Goal: Use online tool/utility: Use online tool/utility

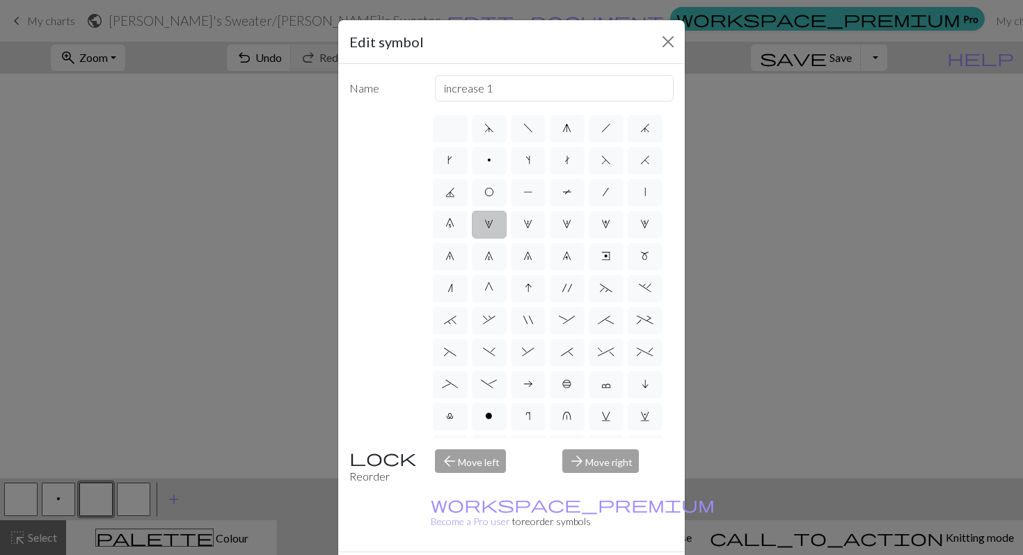
scroll to position [711, 0]
click at [667, 47] on button "Close" at bounding box center [668, 42] width 22 height 22
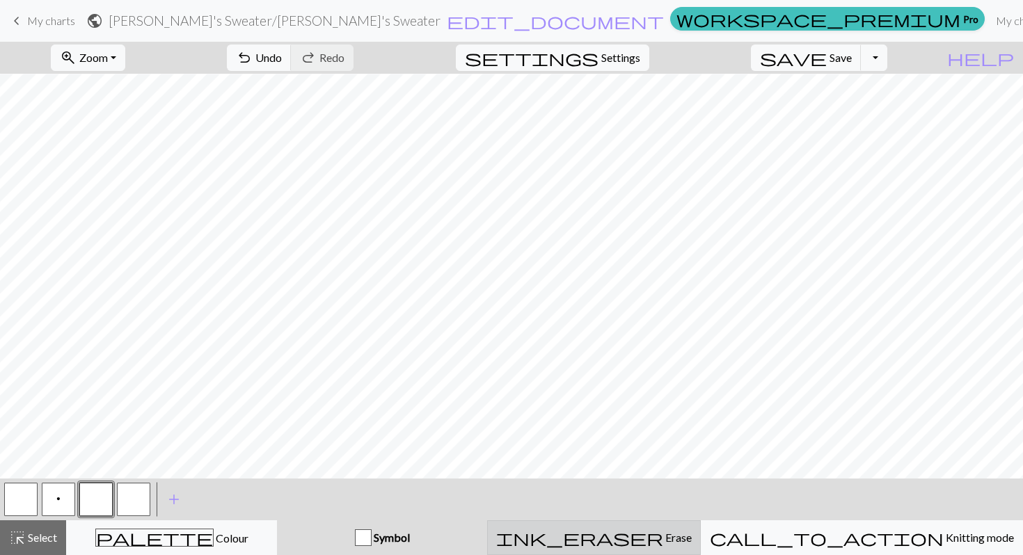
click at [663, 542] on span "Erase" at bounding box center [677, 537] width 29 height 13
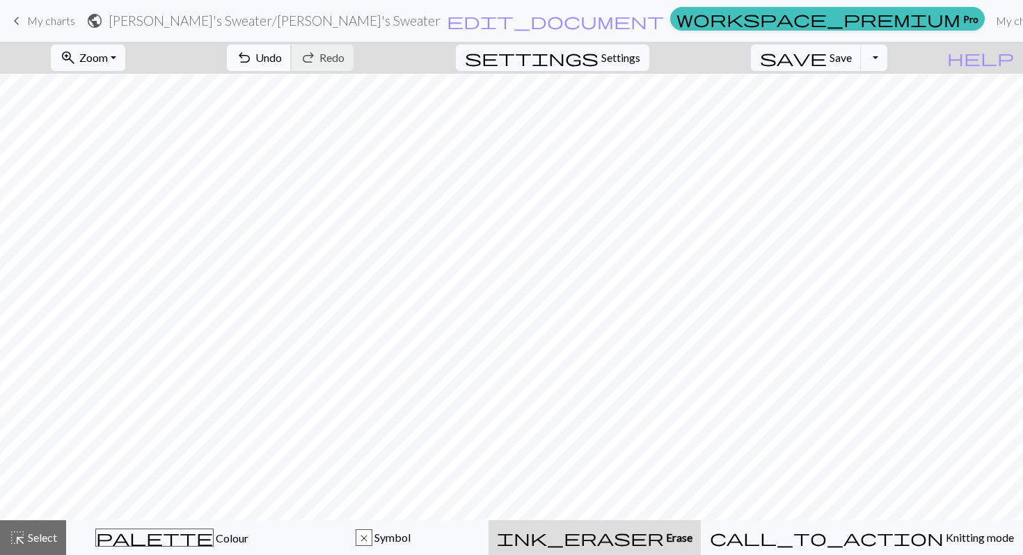
click at [282, 52] on span "Undo" at bounding box center [268, 57] width 26 height 13
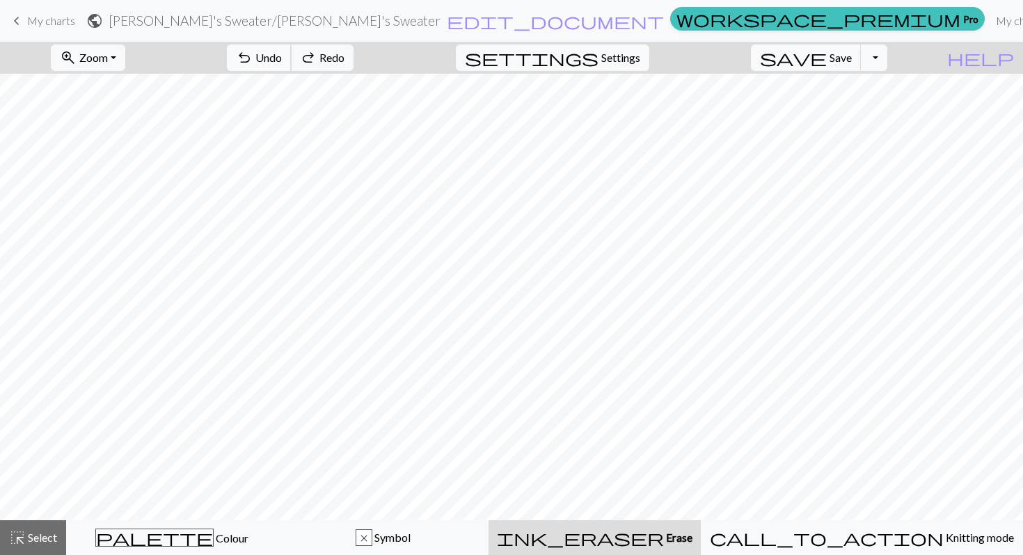
click at [282, 52] on span "Undo" at bounding box center [268, 57] width 26 height 13
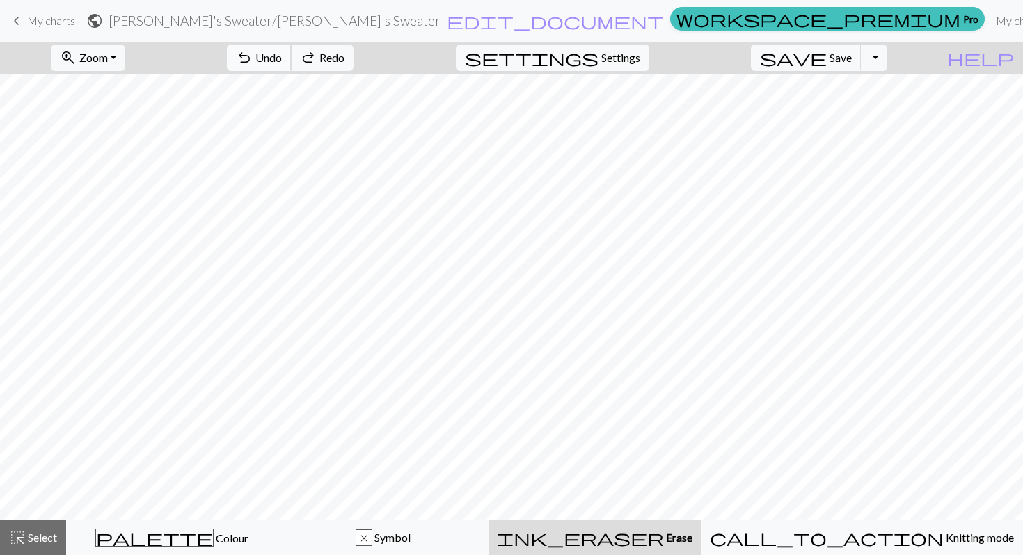
click at [282, 52] on span "Undo" at bounding box center [268, 57] width 26 height 13
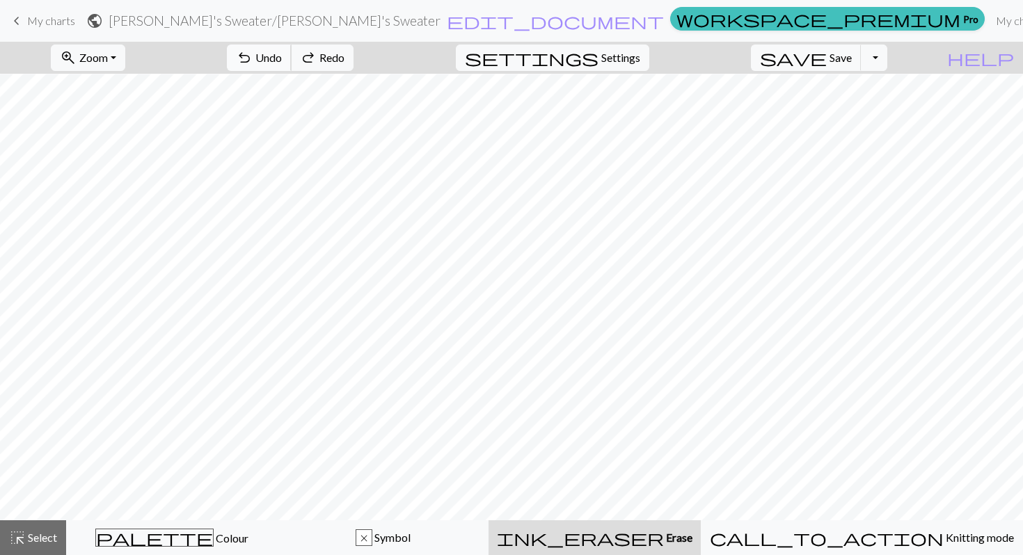
click at [282, 52] on span "Undo" at bounding box center [268, 57] width 26 height 13
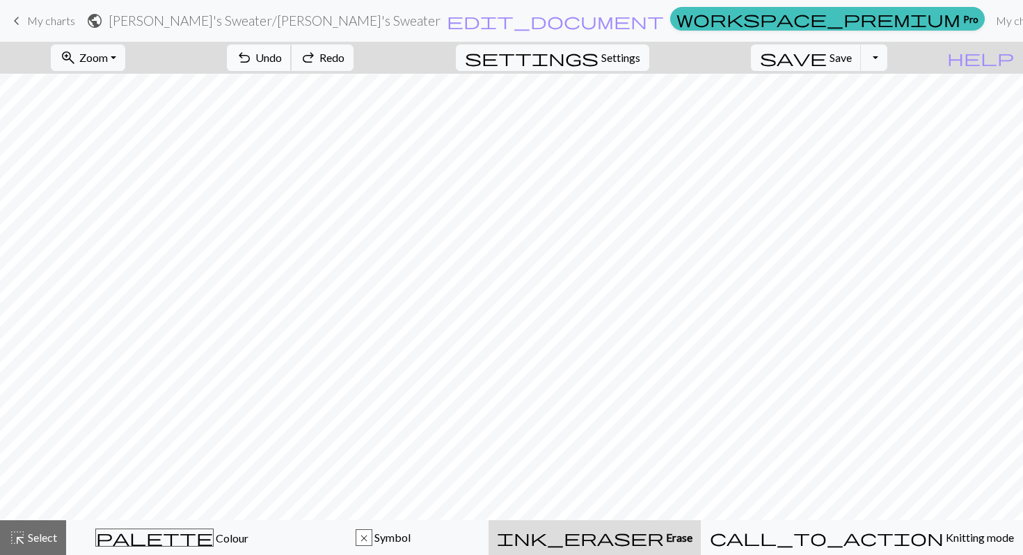
click at [282, 52] on span "Undo" at bounding box center [268, 57] width 26 height 13
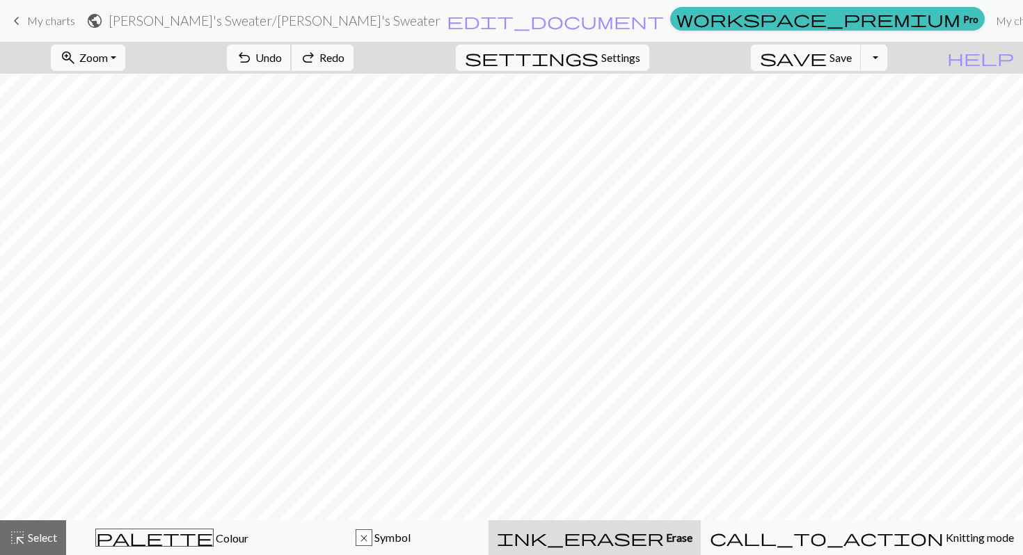
click at [282, 52] on span "Undo" at bounding box center [268, 57] width 26 height 13
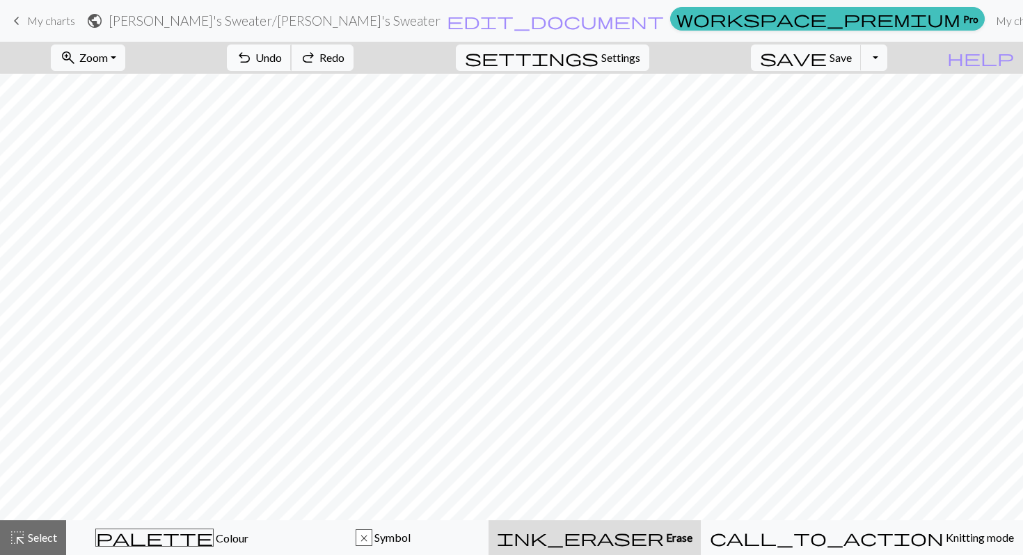
click at [282, 52] on span "Undo" at bounding box center [268, 57] width 26 height 13
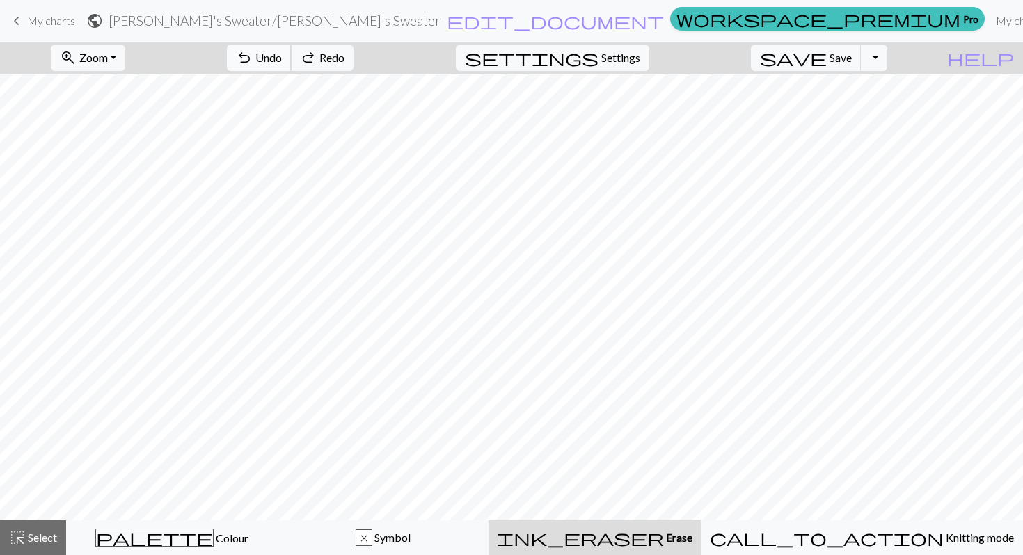
click at [282, 52] on span "Undo" at bounding box center [268, 57] width 26 height 13
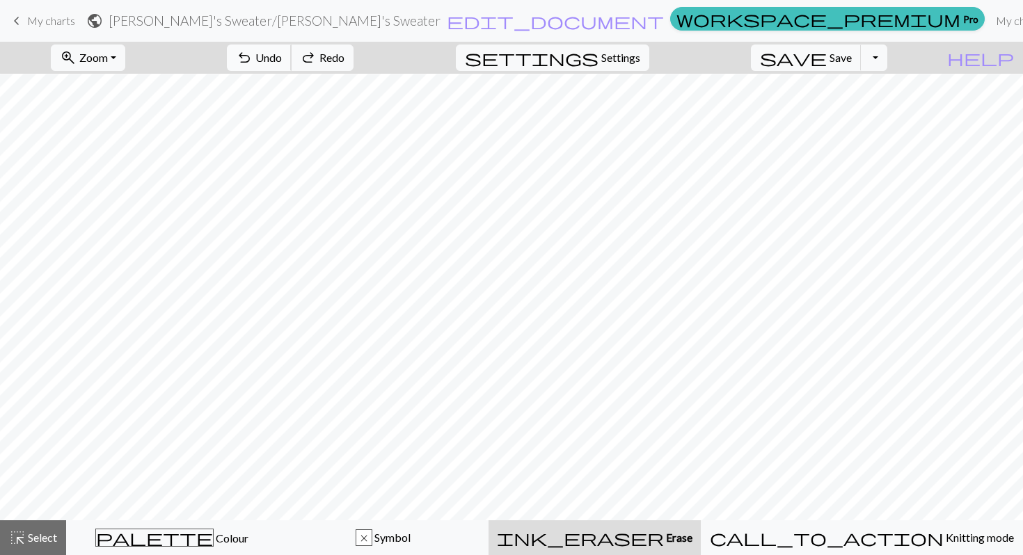
click at [282, 52] on span "Undo" at bounding box center [268, 57] width 26 height 13
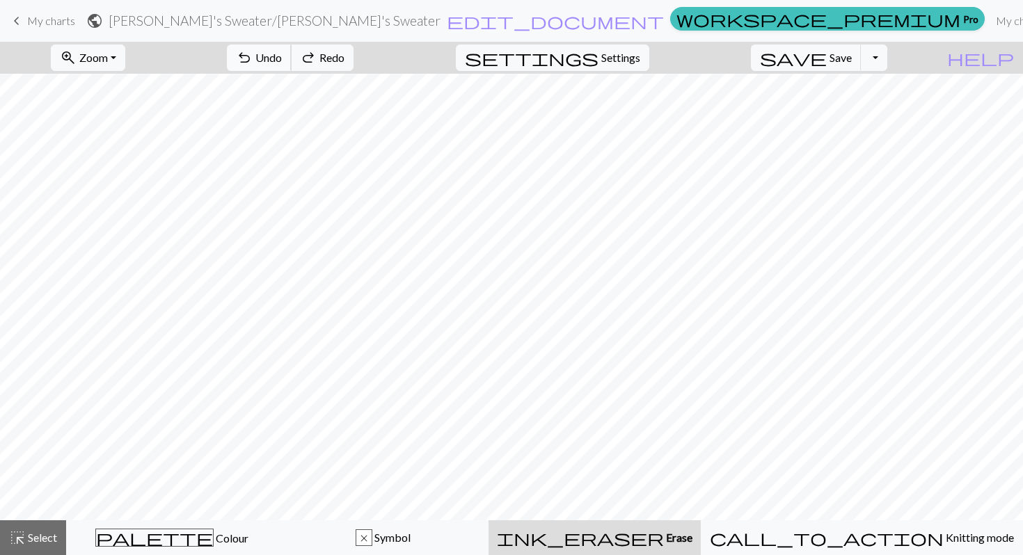
click at [282, 52] on span "Undo" at bounding box center [268, 57] width 26 height 13
click at [338, 52] on div "undo Undo Undo redo Redo Redo" at bounding box center [290, 58] width 148 height 32
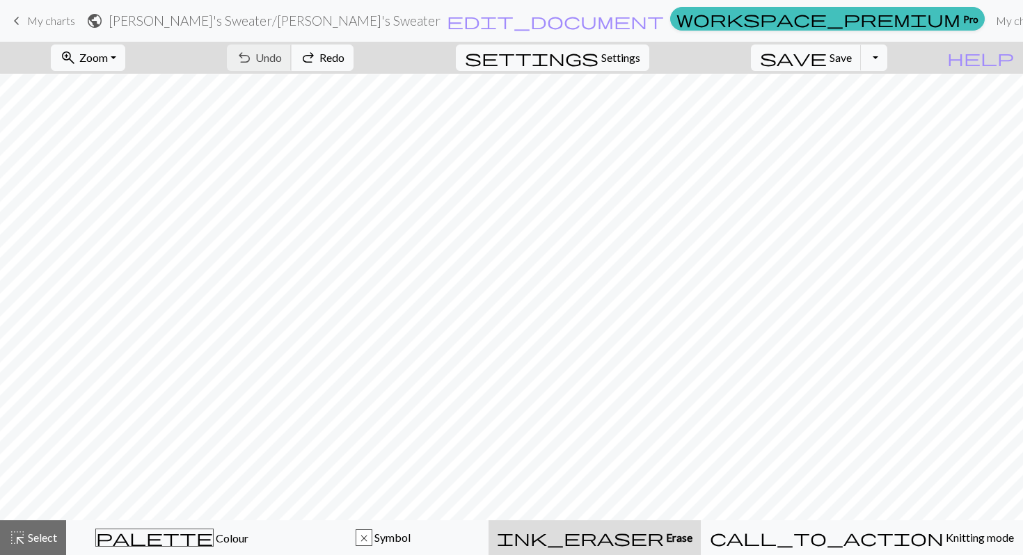
click at [338, 52] on div "undo Undo Undo redo Redo Redo" at bounding box center [290, 58] width 148 height 32
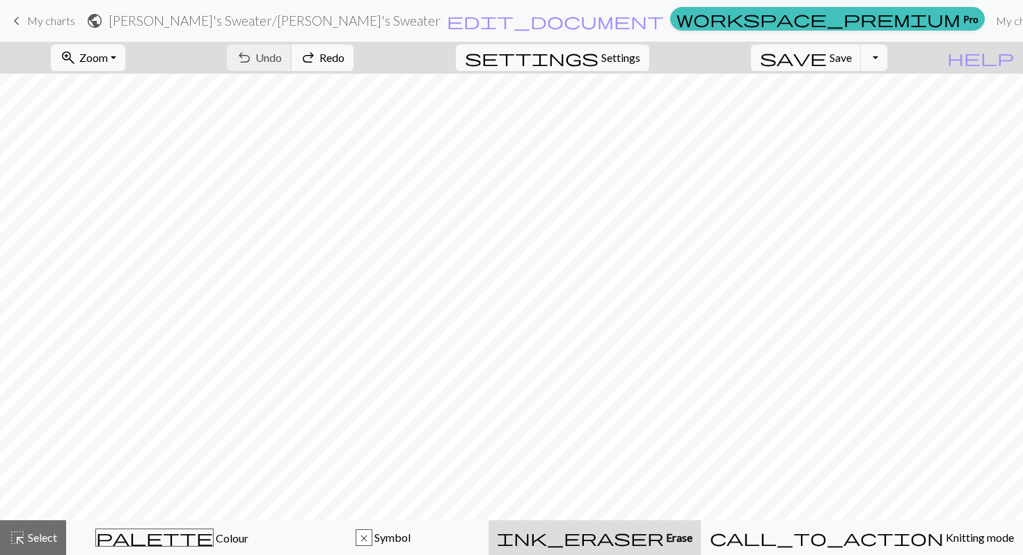
click at [338, 52] on div "undo Undo Undo redo Redo Redo" at bounding box center [290, 58] width 148 height 32
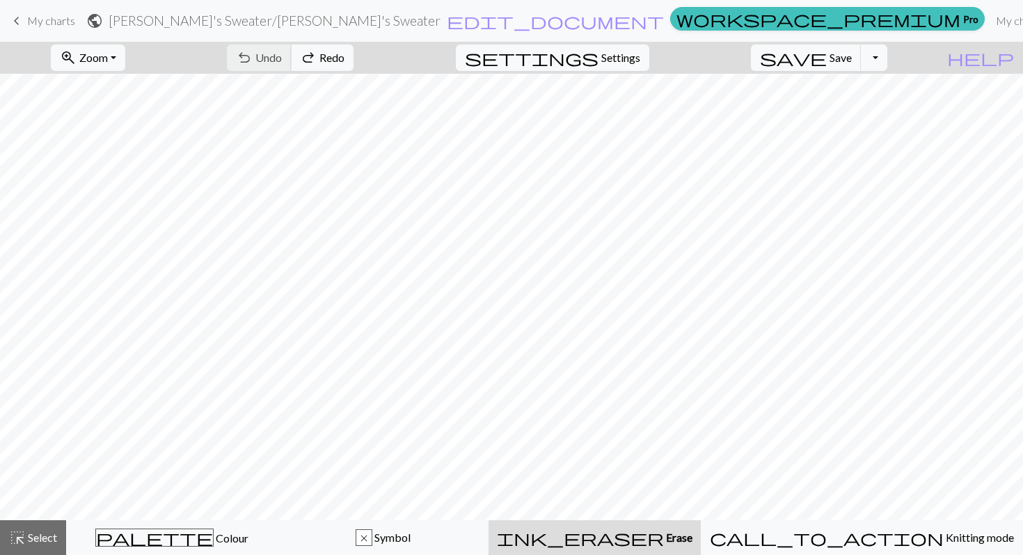
click at [338, 52] on div "undo Undo Undo redo Redo Redo" at bounding box center [290, 58] width 148 height 32
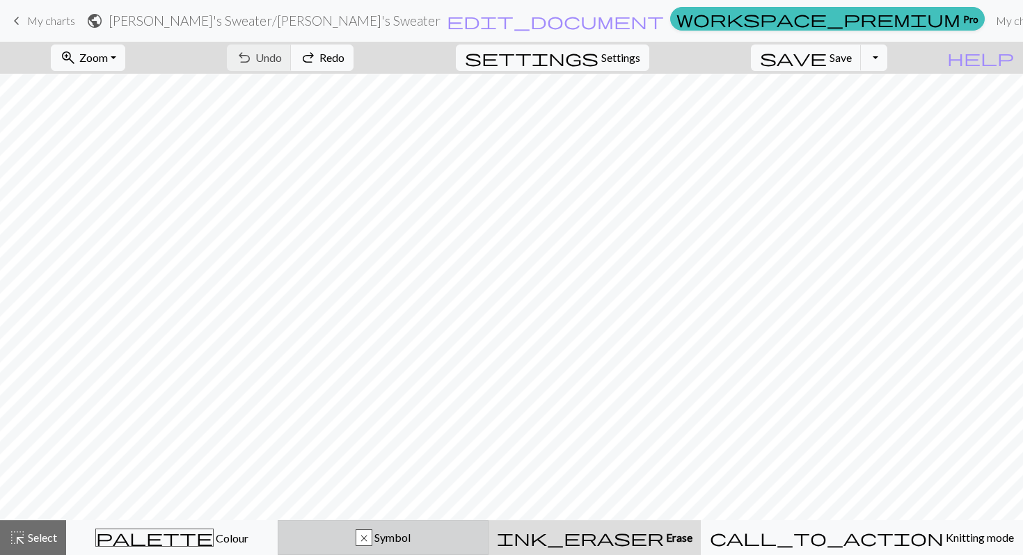
click at [449, 544] on div "x Symbol" at bounding box center [383, 537] width 193 height 17
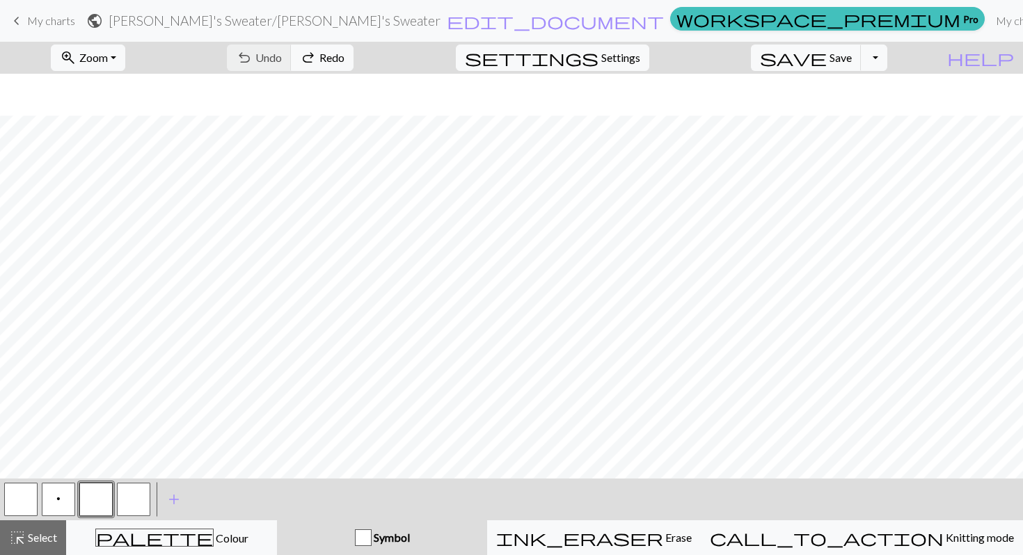
scroll to position [711, 0]
click at [63, 497] on button "p" at bounding box center [58, 499] width 33 height 33
click at [100, 488] on button "button" at bounding box center [95, 499] width 33 height 33
click at [64, 498] on button "p" at bounding box center [58, 499] width 33 height 33
click at [137, 491] on button "button" at bounding box center [133, 499] width 33 height 33
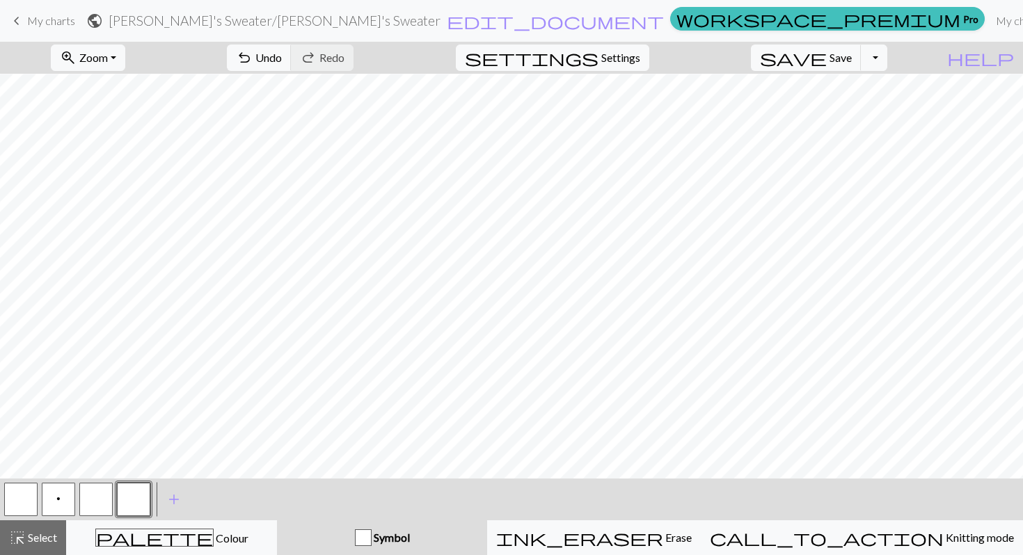
click at [52, 495] on button "p" at bounding box center [58, 499] width 33 height 33
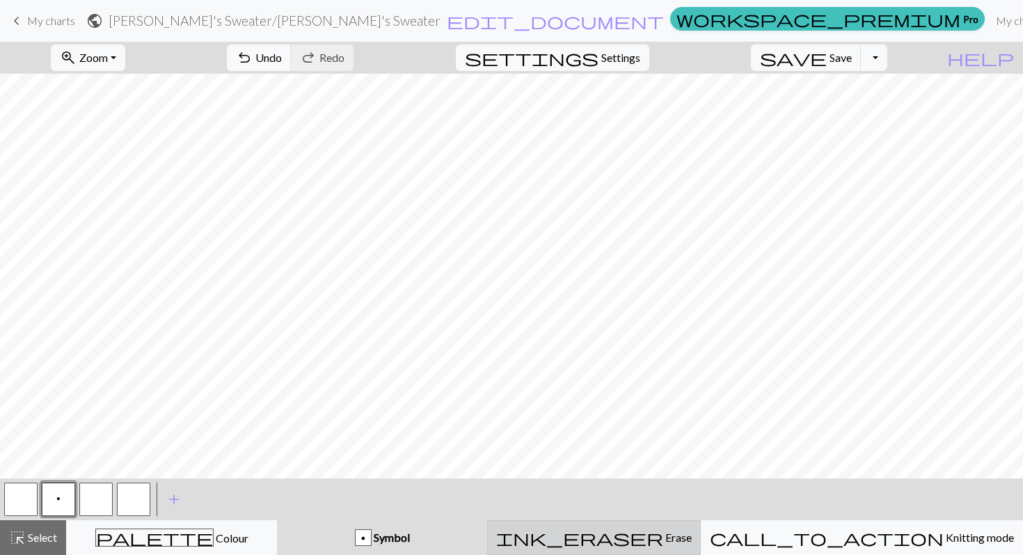
click at [651, 537] on span "ink_eraser" at bounding box center [579, 537] width 167 height 19
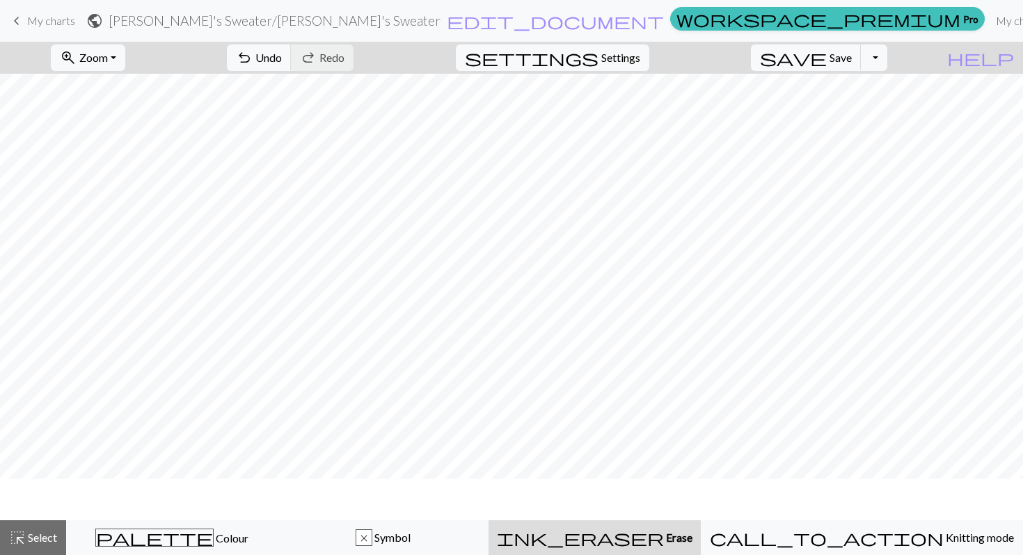
scroll to position [669, 0]
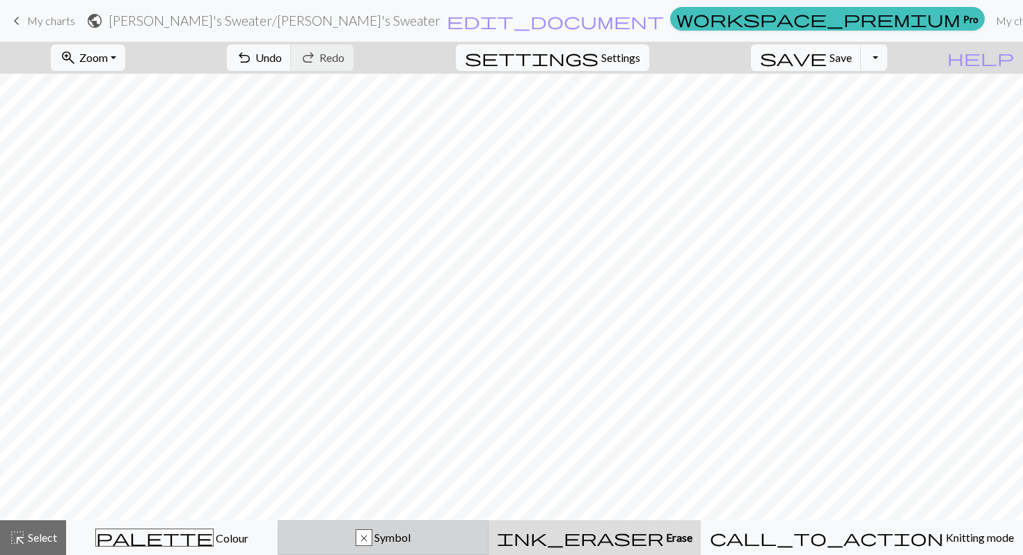
click at [395, 533] on div "x Symbol" at bounding box center [383, 537] width 193 height 17
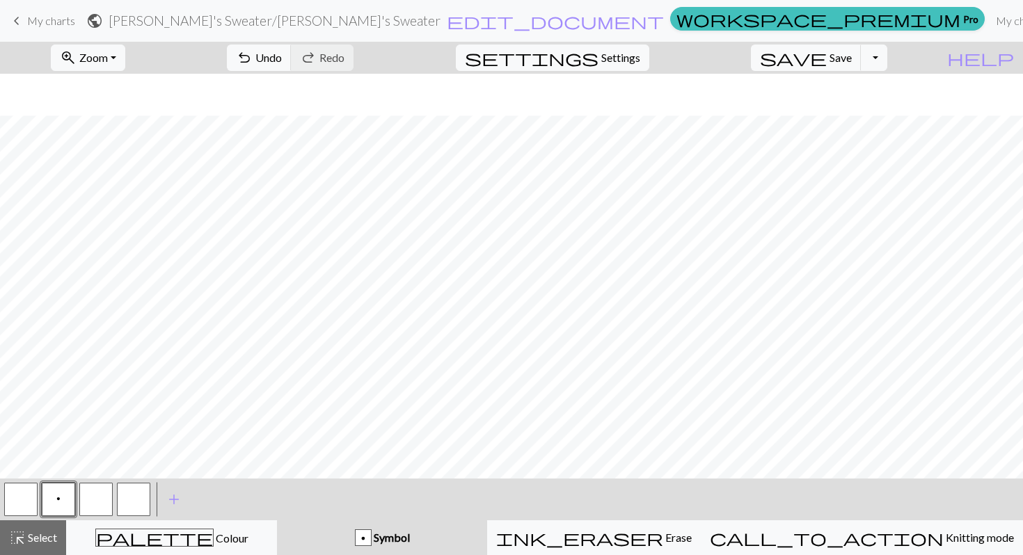
scroll to position [711, 0]
click at [64, 493] on button "p" at bounding box center [58, 499] width 33 height 33
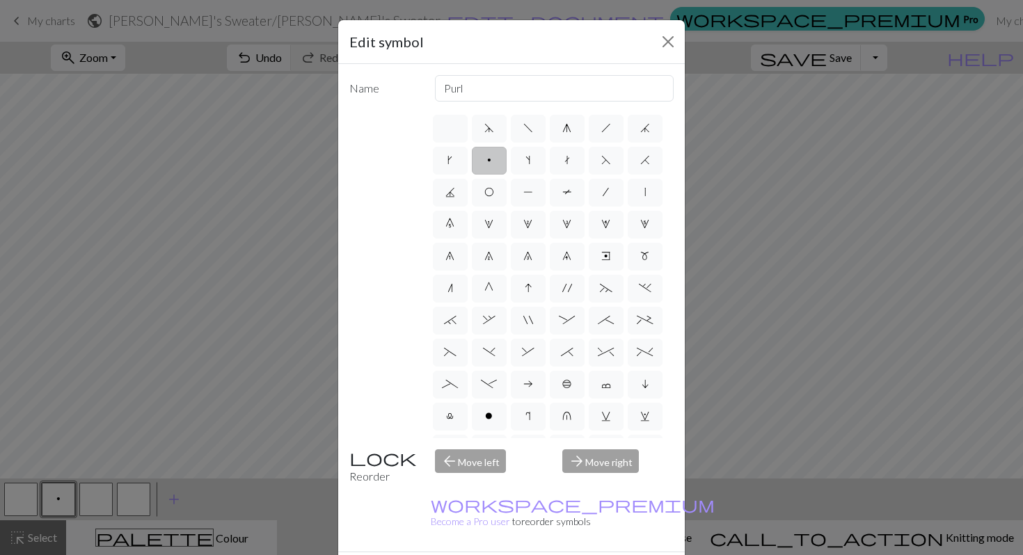
click at [225, 513] on div "Edit symbol Name Purl d f g h j k p s t F H J O P T / | 0 1 2 3 4 5 6 7 8 9 e m…" at bounding box center [511, 277] width 1023 height 555
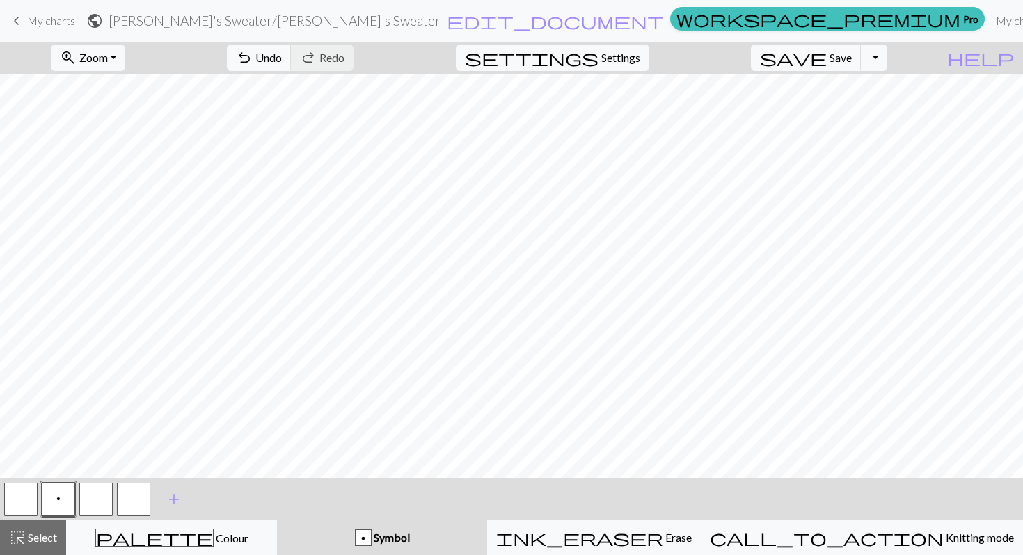
click at [93, 497] on button "button" at bounding box center [95, 499] width 33 height 33
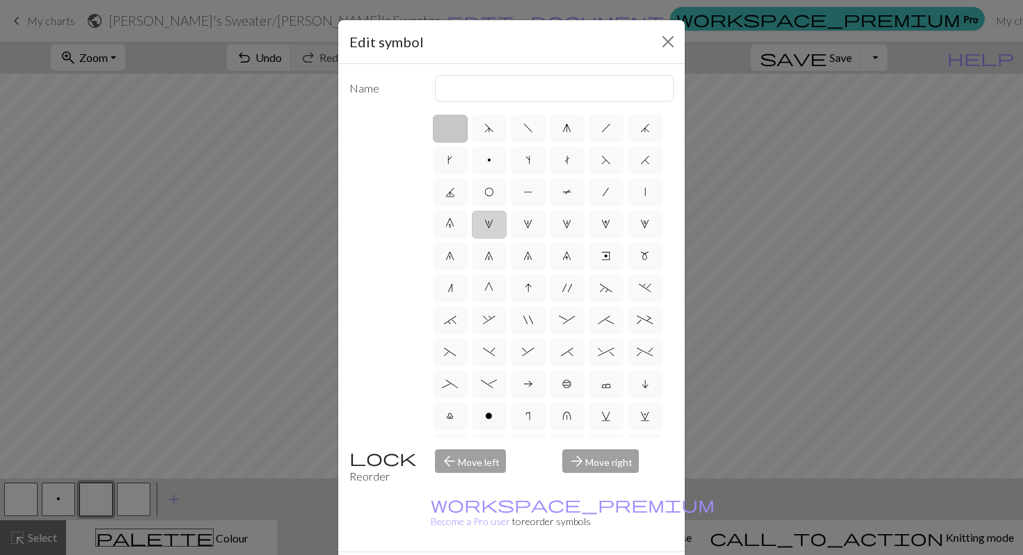
click at [494, 221] on label "1" at bounding box center [489, 225] width 35 height 28
click at [493, 221] on input "1" at bounding box center [488, 220] width 9 height 9
radio input "true"
type input "increase 1"
click at [449, 292] on span "n" at bounding box center [450, 287] width 6 height 11
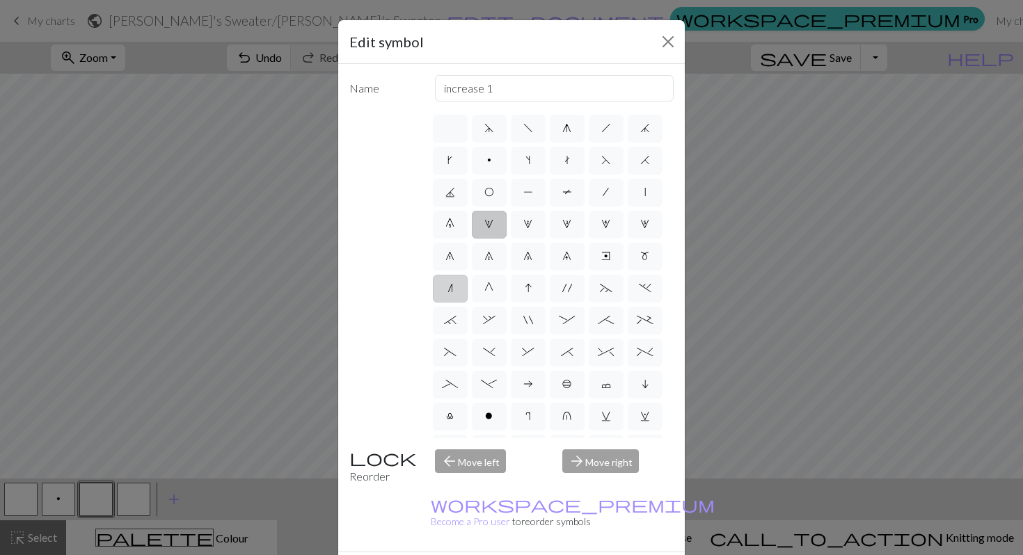
click at [449, 289] on input "n" at bounding box center [451, 284] width 9 height 9
radio input "true"
type input "k2tog"
click at [486, 223] on span "1" at bounding box center [488, 223] width 9 height 11
click at [486, 223] on input "1" at bounding box center [488, 220] width 9 height 9
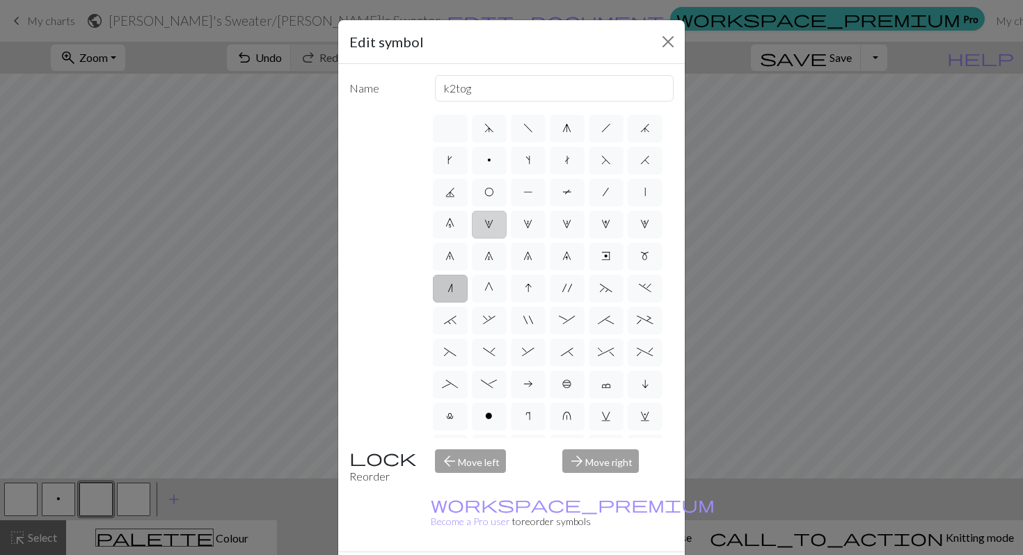
radio input "true"
type input "increase 1"
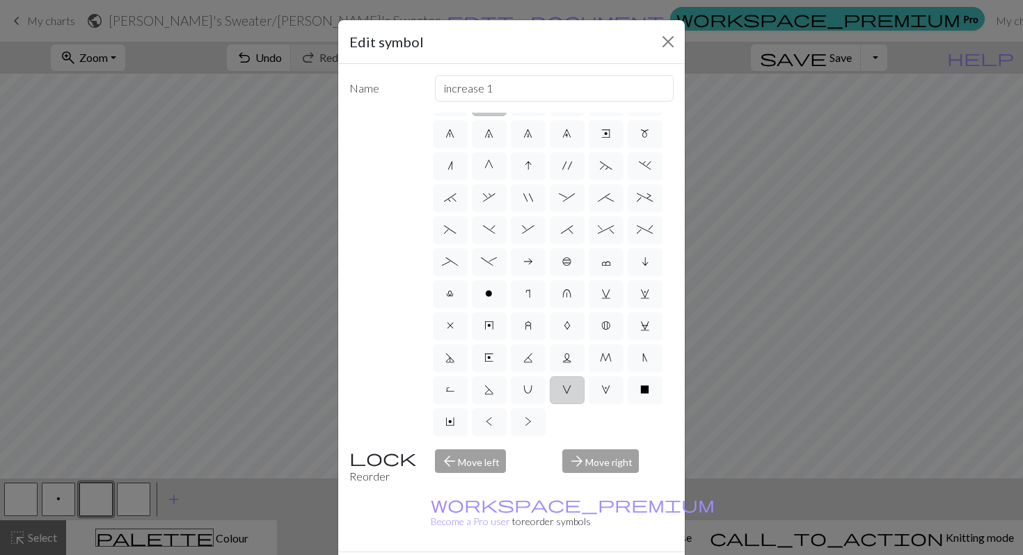
click at [568, 397] on label "V" at bounding box center [567, 390] width 35 height 28
click at [568, 504] on input "V" at bounding box center [566, 508] width 9 height 9
radio input "true"
type input "sl1 purlwise"
click at [525, 418] on span ">" at bounding box center [528, 421] width 7 height 11
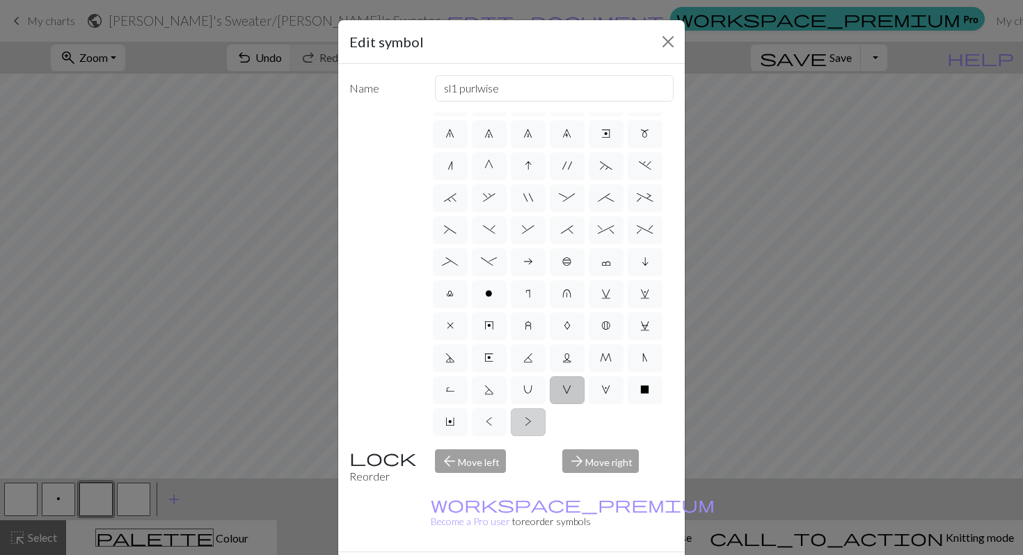
click at [525, 536] on input ">" at bounding box center [529, 540] width 9 height 9
radio input "true"
type input "twisted purl"
click at [452, 326] on span "x" at bounding box center [450, 325] width 7 height 11
click at [452, 440] on input "x" at bounding box center [451, 444] width 9 height 9
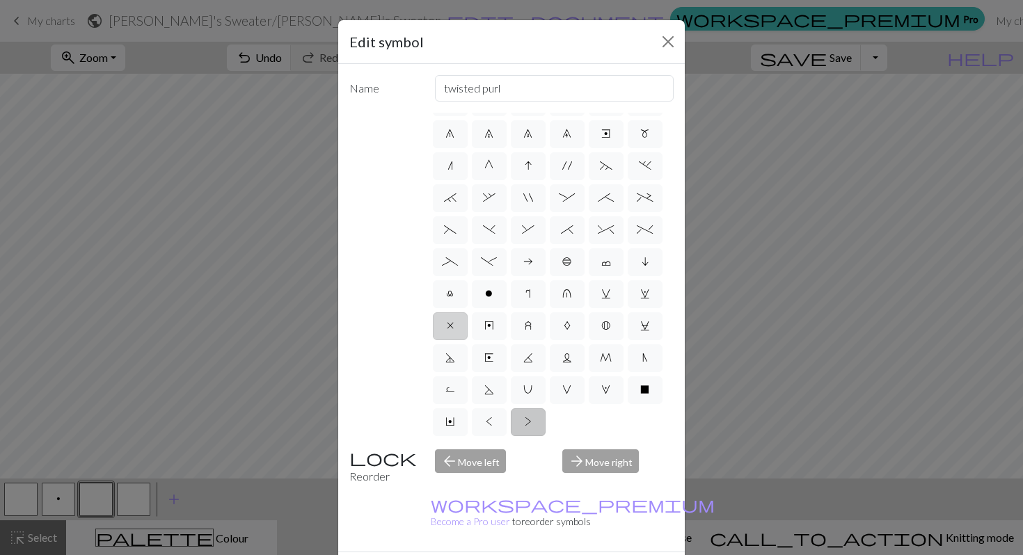
radio input "true"
type input "no stitch"
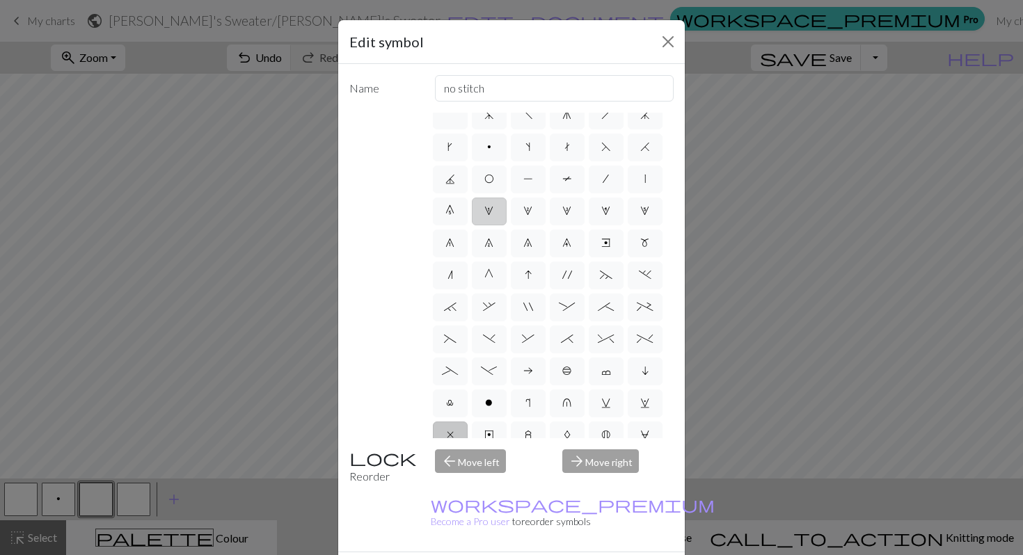
scroll to position [0, 0]
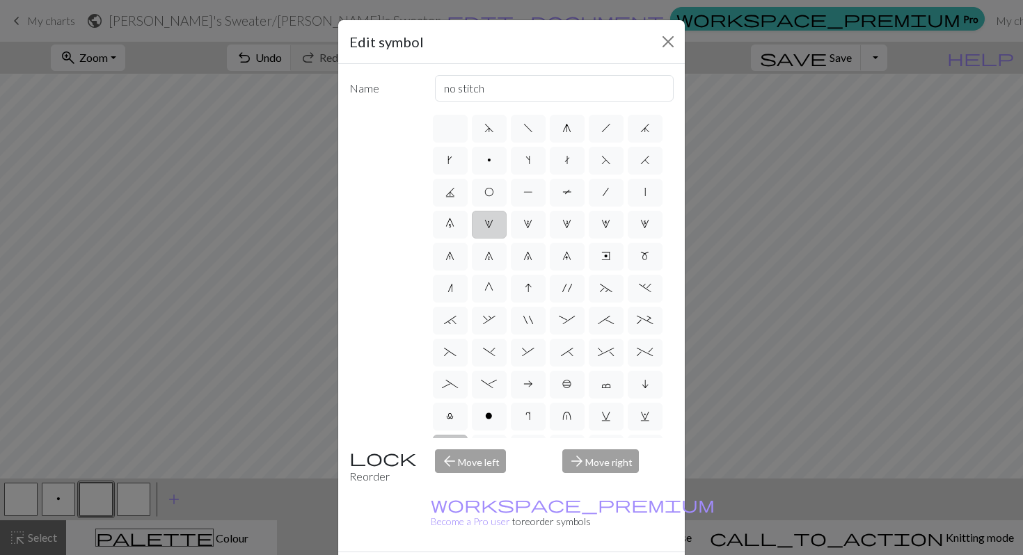
click at [489, 226] on span "1" at bounding box center [488, 223] width 9 height 11
click at [489, 225] on input "1" at bounding box center [488, 220] width 9 height 9
radio input "true"
type input "increase 1"
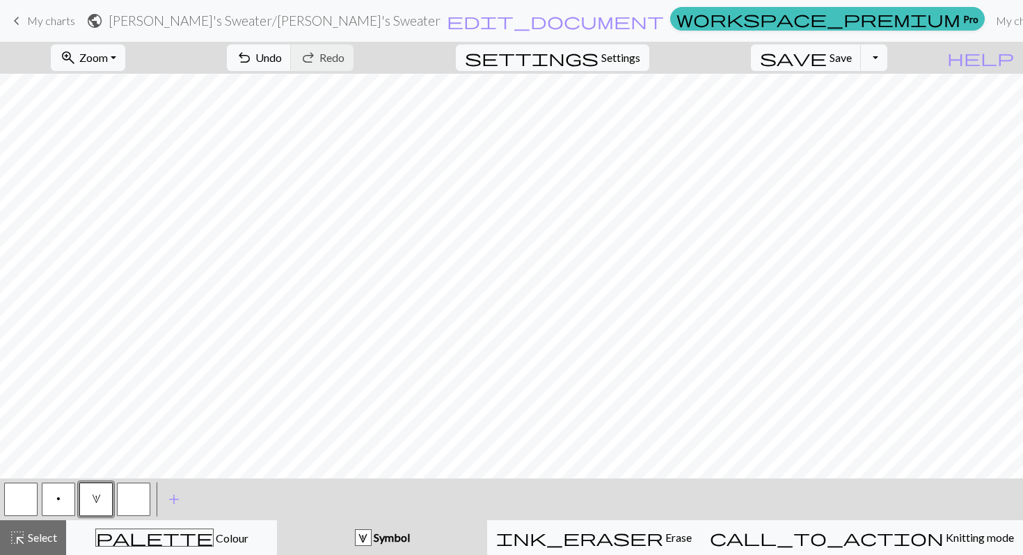
click at [20, 500] on button "button" at bounding box center [20, 499] width 33 height 33
click at [50, 502] on button "p" at bounding box center [58, 499] width 33 height 33
click at [417, 493] on div "zoom_in Zoom Zoom Fit all Fit width Fit height 50% 100% 150% 200% undo Undo Und…" at bounding box center [511, 298] width 1023 height 513
click at [24, 497] on button "button" at bounding box center [20, 499] width 33 height 33
click at [58, 499] on span "p" at bounding box center [58, 498] width 4 height 11
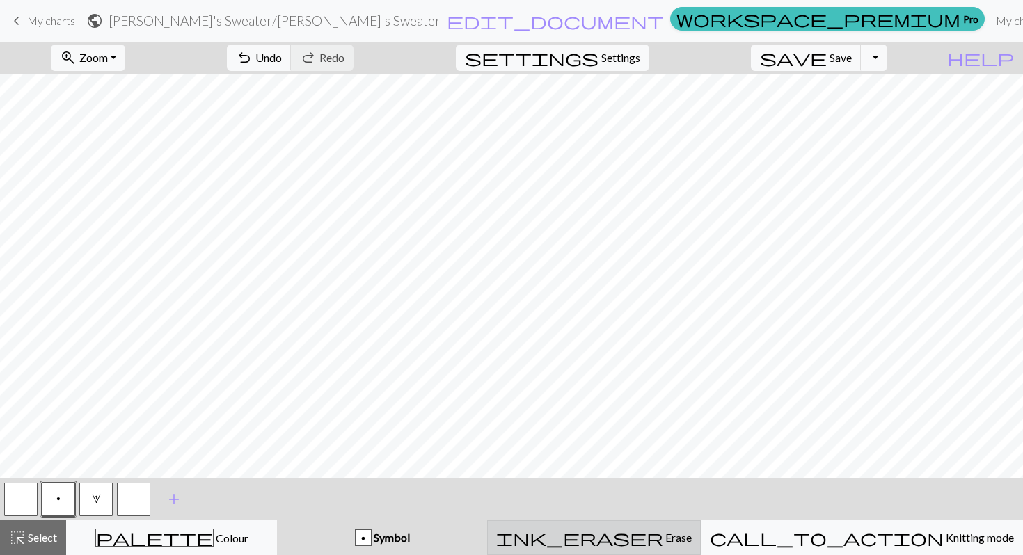
click at [663, 545] on div "ink_eraser Erase Erase" at bounding box center [594, 537] width 196 height 17
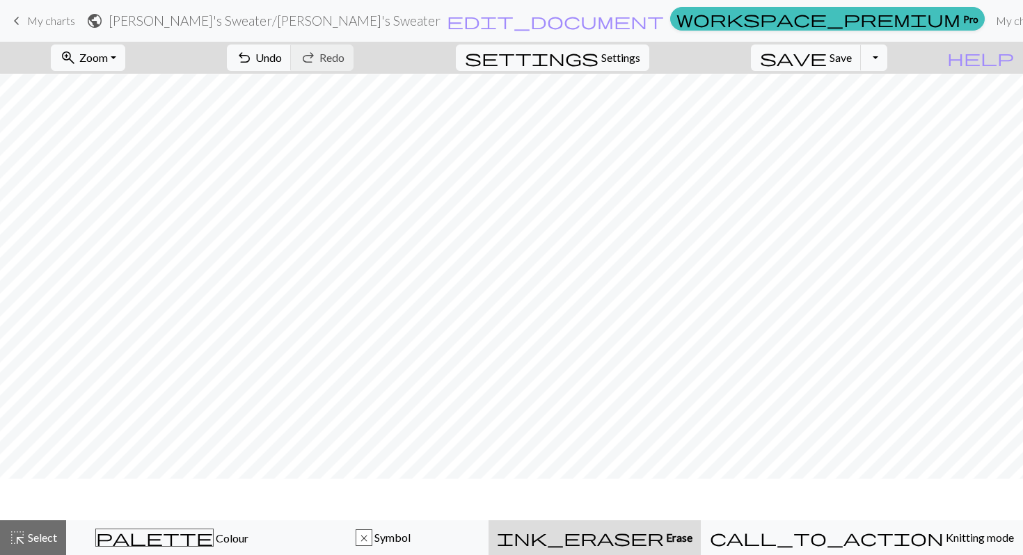
scroll to position [669, 0]
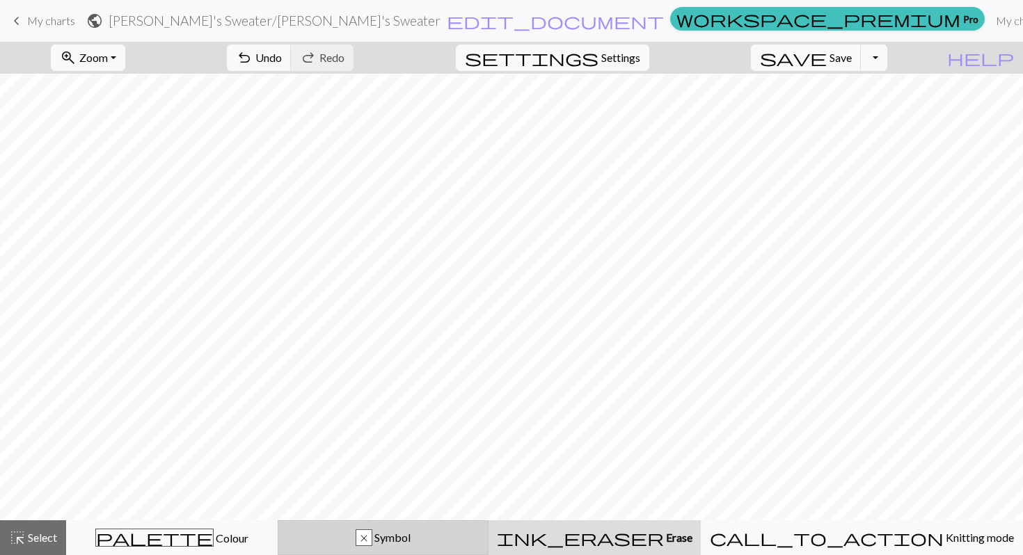
click at [348, 536] on div "x Symbol" at bounding box center [383, 537] width 193 height 17
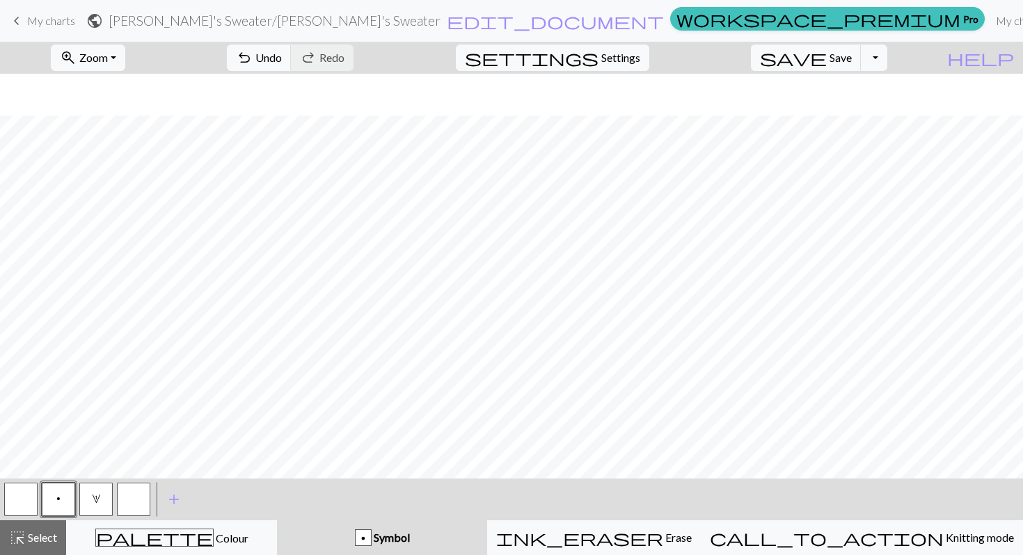
scroll to position [711, 0]
click at [22, 500] on button "button" at bounding box center [20, 499] width 33 height 33
click at [54, 497] on button "p" at bounding box center [58, 499] width 33 height 33
click at [97, 502] on span "1" at bounding box center [96, 498] width 9 height 11
click at [17, 502] on button "button" at bounding box center [20, 499] width 33 height 33
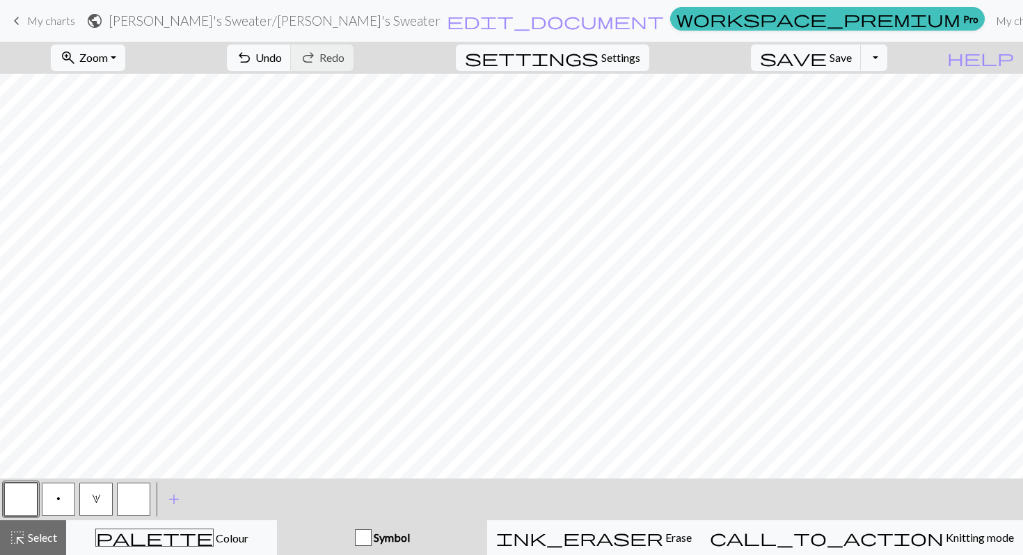
click at [56, 502] on span "p" at bounding box center [58, 498] width 4 height 11
click at [93, 503] on span "1" at bounding box center [96, 498] width 9 height 11
click at [17, 502] on button "button" at bounding box center [20, 499] width 33 height 33
click at [300, 499] on div "< p 1 > add Add a symbol" at bounding box center [511, 500] width 1023 height 42
click at [54, 493] on button "p" at bounding box center [58, 499] width 33 height 33
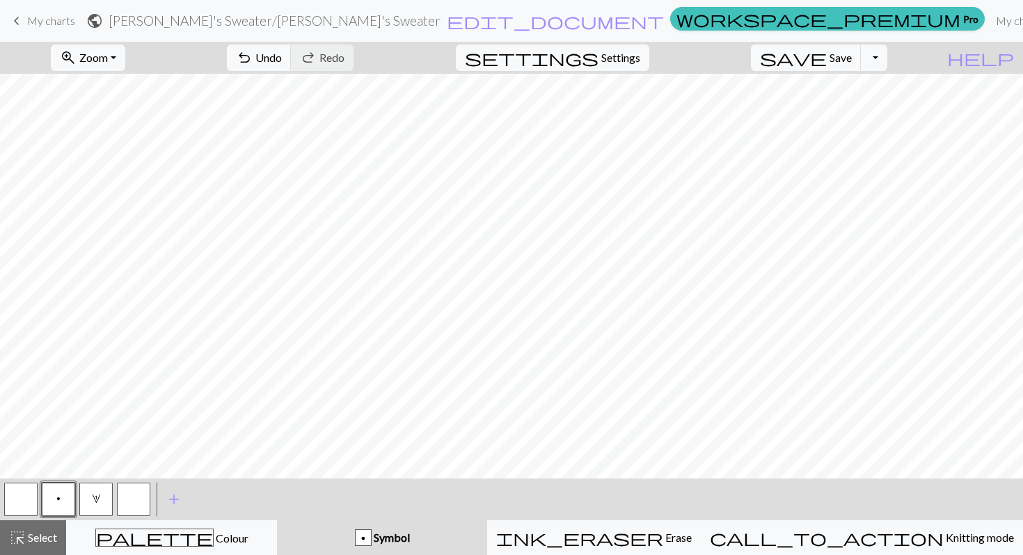
click at [132, 493] on button "button" at bounding box center [133, 499] width 33 height 33
click at [58, 504] on span "p" at bounding box center [58, 498] width 4 height 11
